Goal: Check status: Check status

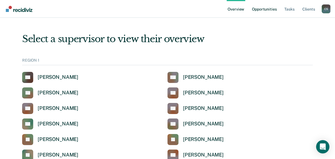
click at [264, 10] on link "Opportunities" at bounding box center [264, 9] width 27 height 18
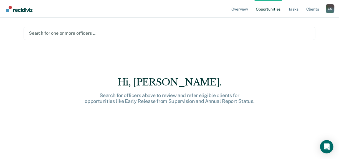
click at [88, 36] on div at bounding box center [169, 33] width 281 height 6
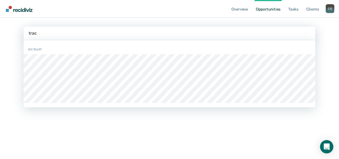
type input "[PERSON_NAME]"
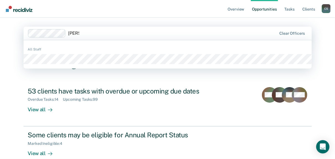
type input "[PERSON_NAME]"
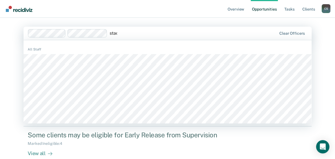
type input "[PERSON_NAME]"
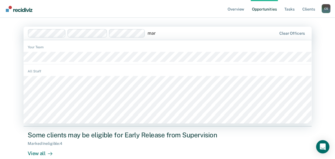
type input "[PERSON_NAME]"
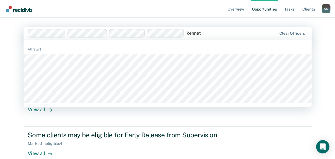
type input "[PERSON_NAME]"
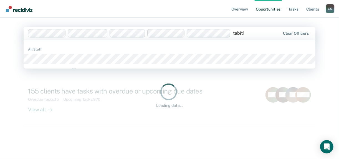
type input "[PERSON_NAME]"
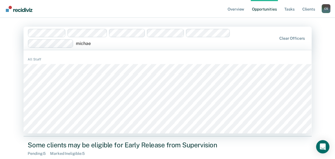
type input "[PERSON_NAME]"
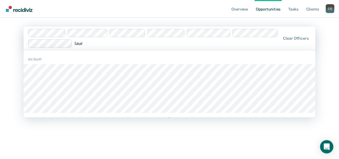
type input "[PERSON_NAME]"
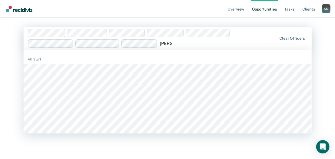
type input "[PERSON_NAME]"
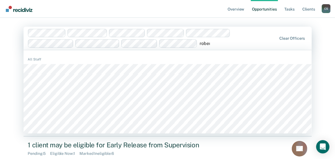
type input "[PERSON_NAME]"
type input "tere"
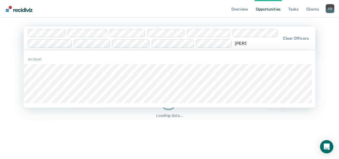
type input "[PERSON_NAME]"
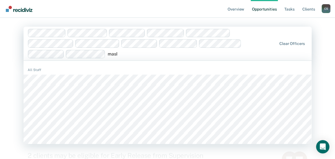
type input "masha"
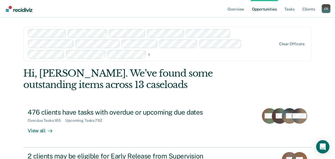
type input "[PERSON_NAME]"
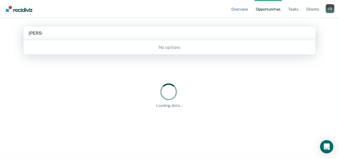
type input "emman"
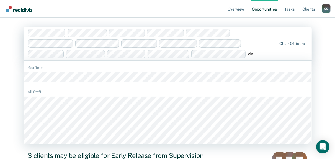
type input "dele"
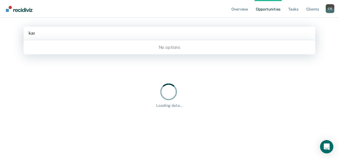
type input "[PERSON_NAME]"
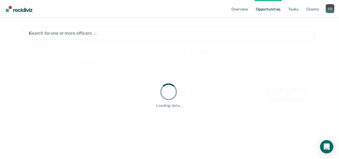
type input "[PERSON_NAME]"
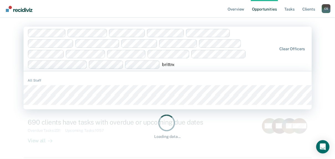
type input "[PERSON_NAME]"
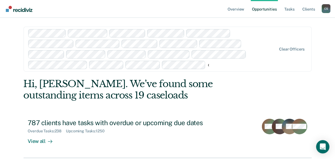
type input "[PERSON_NAME]"
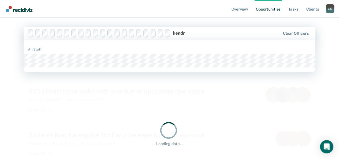
type input "[PERSON_NAME]"
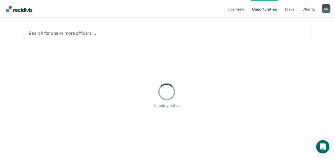
type input "[PERSON_NAME]"
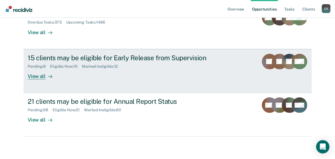
scroll to position [124, 0]
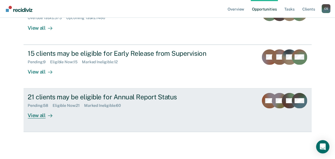
click at [31, 108] on div "View all" at bounding box center [43, 113] width 31 height 11
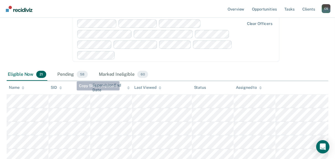
scroll to position [111, 0]
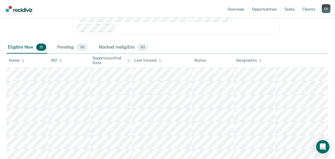
click at [245, 60] on div "Assigned to" at bounding box center [249, 60] width 26 height 5
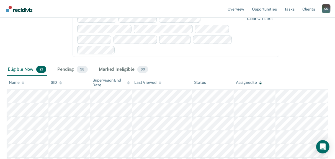
scroll to position [0, 0]
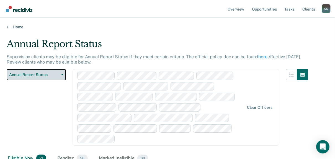
click at [32, 73] on span "Annual Report Status" at bounding box center [34, 74] width 50 height 5
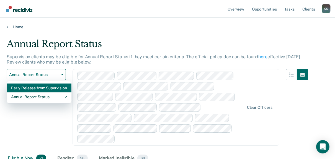
click at [28, 89] on div "Early Release from Supervision" at bounding box center [39, 87] width 56 height 9
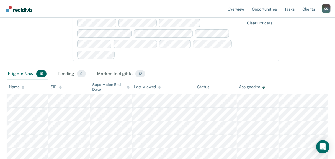
scroll to position [89, 0]
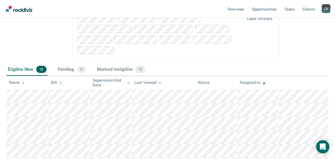
click at [248, 84] on div "Assigned to" at bounding box center [253, 82] width 26 height 5
click at [262, 82] on div "Assigned to" at bounding box center [253, 82] width 26 height 5
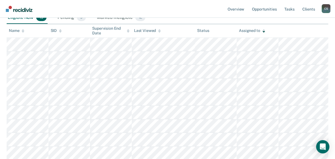
scroll to position [133, 0]
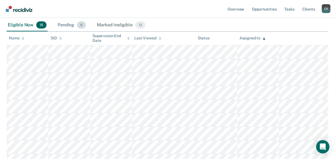
click at [65, 24] on div "Pending 9" at bounding box center [72, 25] width 30 height 12
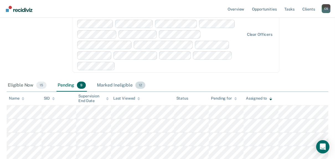
scroll to position [0, 0]
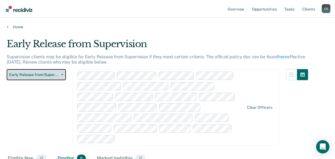
click at [48, 75] on span "Early Release from Supervision" at bounding box center [34, 74] width 50 height 5
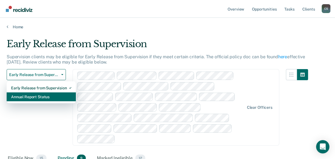
click at [35, 98] on div "Annual Report Status" at bounding box center [41, 96] width 60 height 9
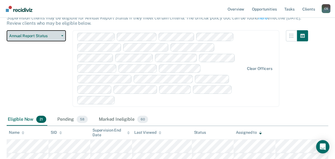
scroll to position [22, 0]
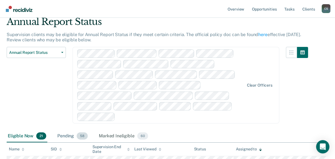
click at [60, 133] on div "Pending 58" at bounding box center [72, 136] width 33 height 12
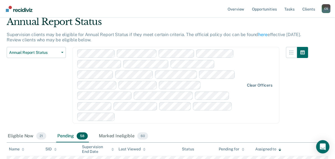
scroll to position [19, 0]
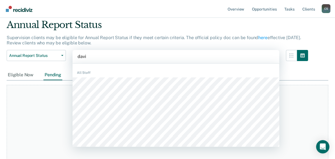
type input "[PERSON_NAME]"
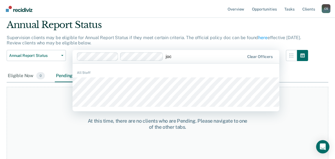
type input "joce"
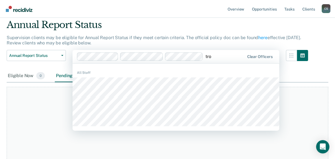
type input "[PERSON_NAME]"
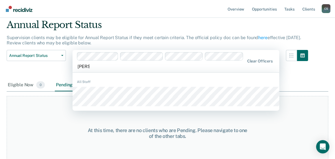
type input "[PERSON_NAME]"
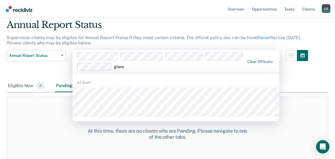
type input "[PERSON_NAME]"
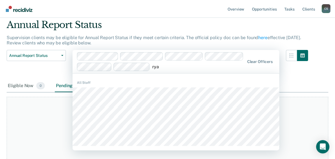
type input "[PERSON_NAME]"
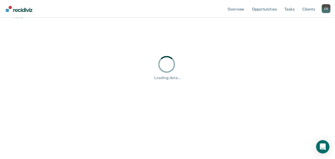
scroll to position [0, 0]
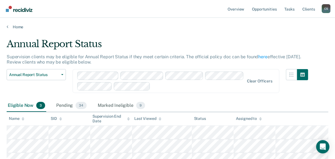
click at [164, 85] on div "Clear officers" at bounding box center [176, 81] width 207 height 24
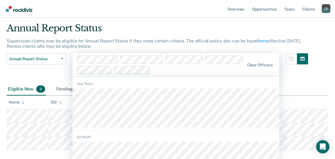
scroll to position [17, 0]
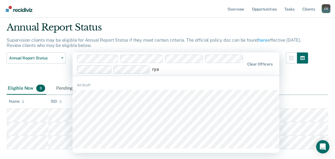
type input "[PERSON_NAME]"
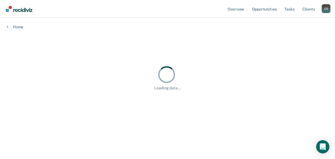
scroll to position [0, 0]
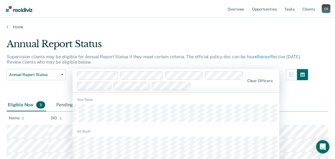
click at [217, 84] on div "1187 results available. Use Up and Down to choose options, press Enter to selec…" at bounding box center [176, 80] width 207 height 23
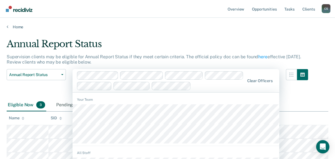
scroll to position [17, 0]
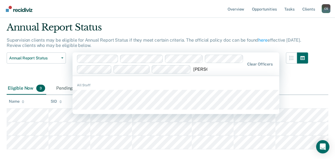
type input "[PERSON_NAME]"
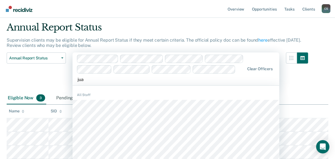
type input "[PERSON_NAME]"
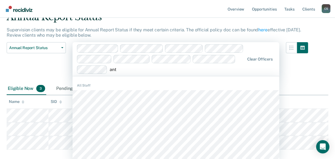
scroll to position [17, 0]
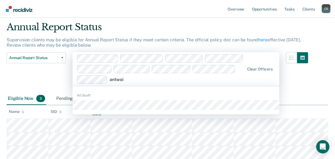
type input "[PERSON_NAME]"
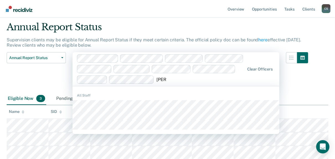
type input "[PERSON_NAME]"
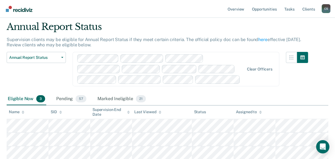
scroll to position [0, 0]
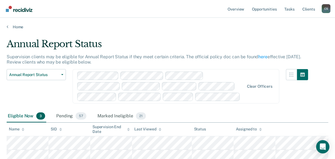
click at [245, 129] on div "Assigned to" at bounding box center [249, 129] width 26 height 5
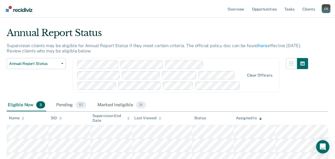
scroll to position [17, 0]
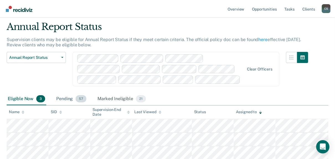
click at [63, 98] on div "Pending 57" at bounding box center [71, 99] width 32 height 12
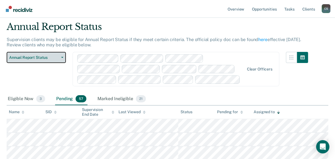
click at [61, 57] on icon "button" at bounding box center [62, 57] width 2 height 1
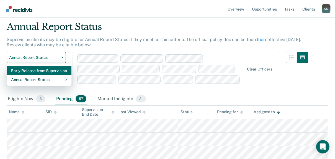
click at [34, 71] on div "Early Release from Supervision" at bounding box center [39, 70] width 56 height 9
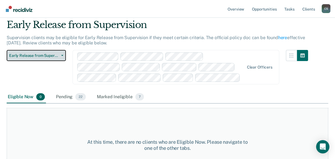
scroll to position [42, 0]
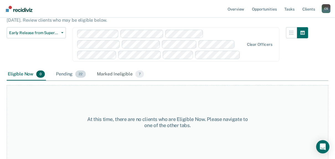
click at [65, 74] on div "Pending 22" at bounding box center [71, 74] width 32 height 12
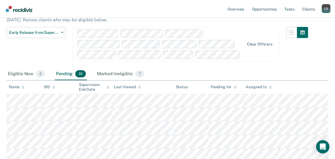
scroll to position [0, 0]
